Goal: Transaction & Acquisition: Purchase product/service

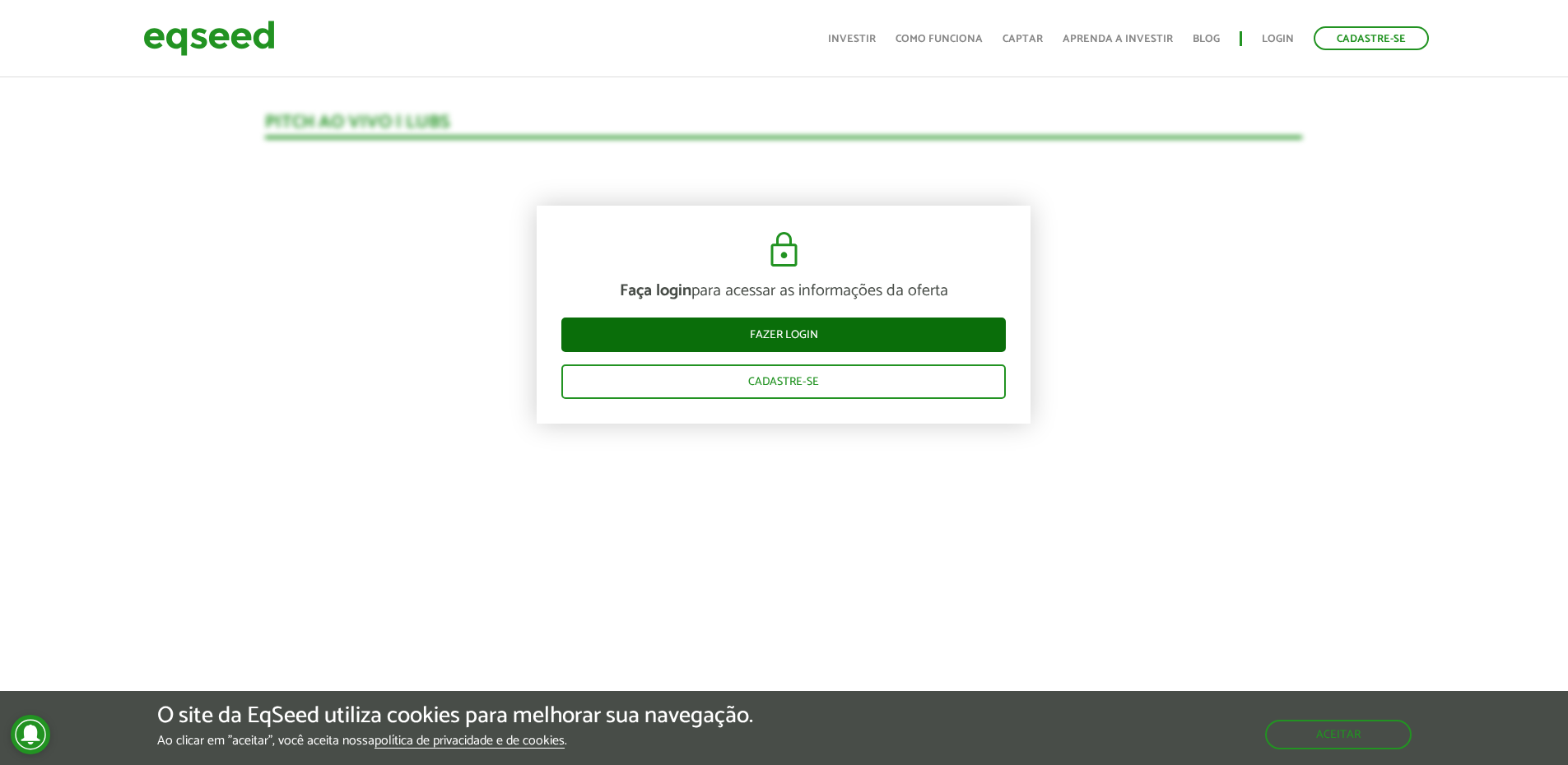
scroll to position [1744, 0]
click at [774, 338] on link "Fazer login" at bounding box center [783, 334] width 445 height 34
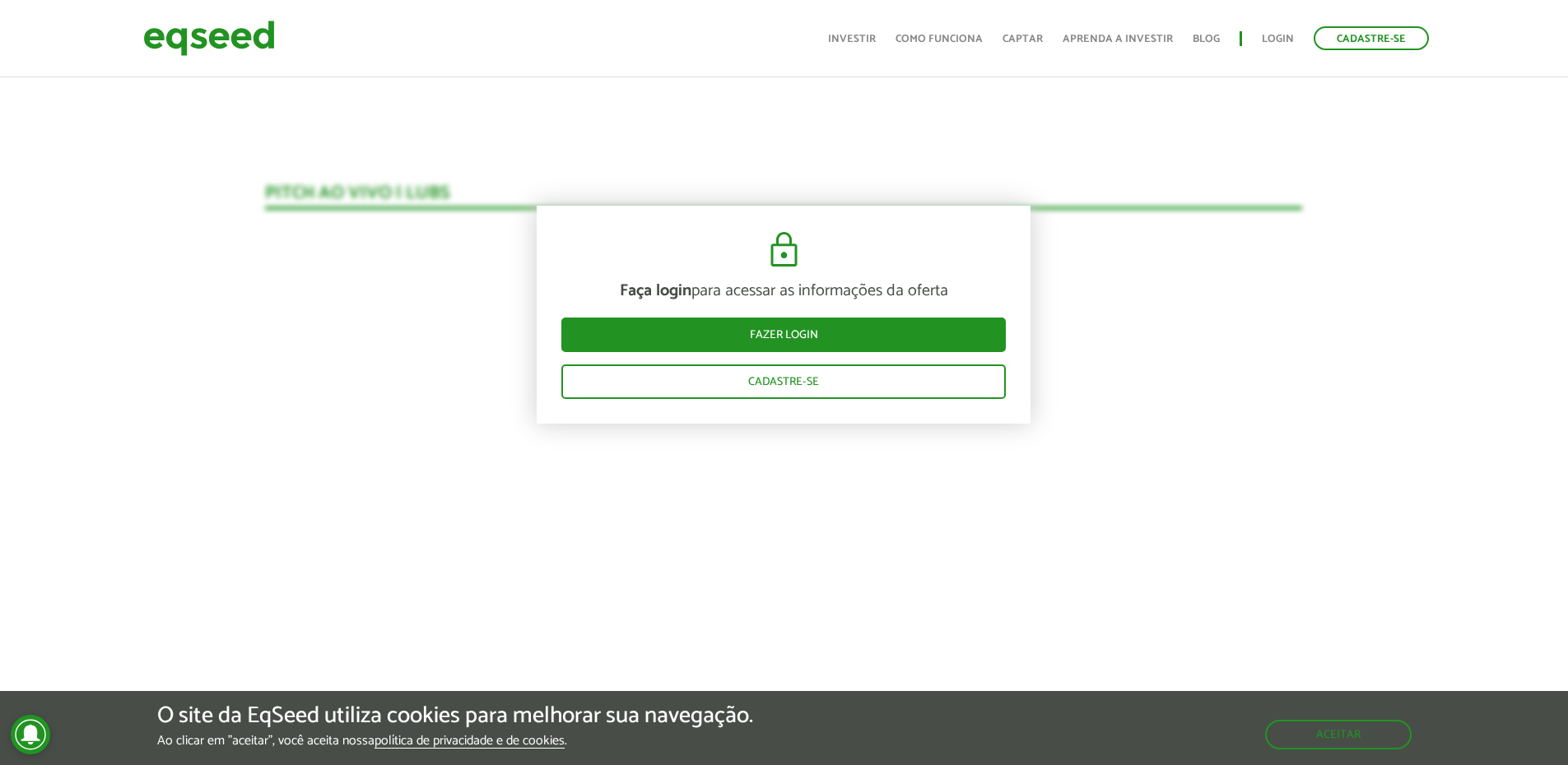
scroll to position [1744, 0]
